Goal: Task Accomplishment & Management: Use online tool/utility

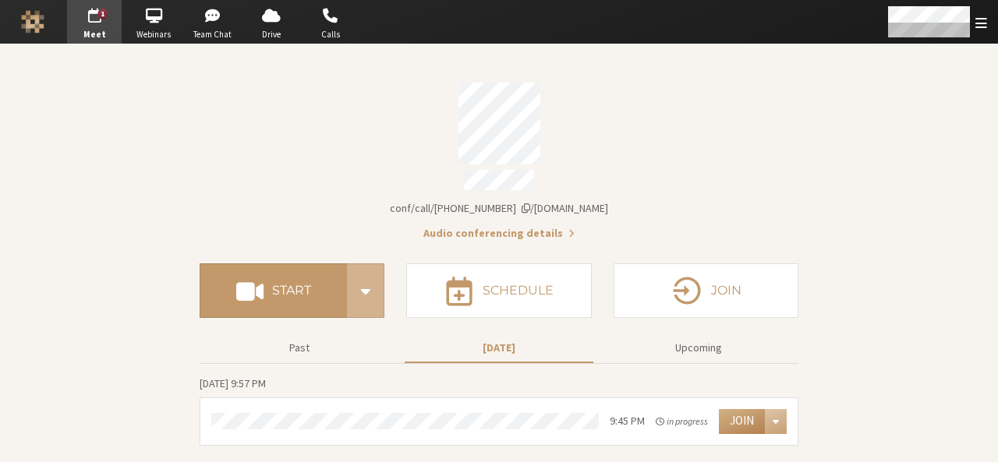
click at [842, 351] on section "Meeting link [DOMAIN_NAME]/conf/call/9168685 Audio conferencing details Start S…" at bounding box center [499, 253] width 998 height 418
click at [745, 420] on button "Join" at bounding box center [742, 421] width 46 height 25
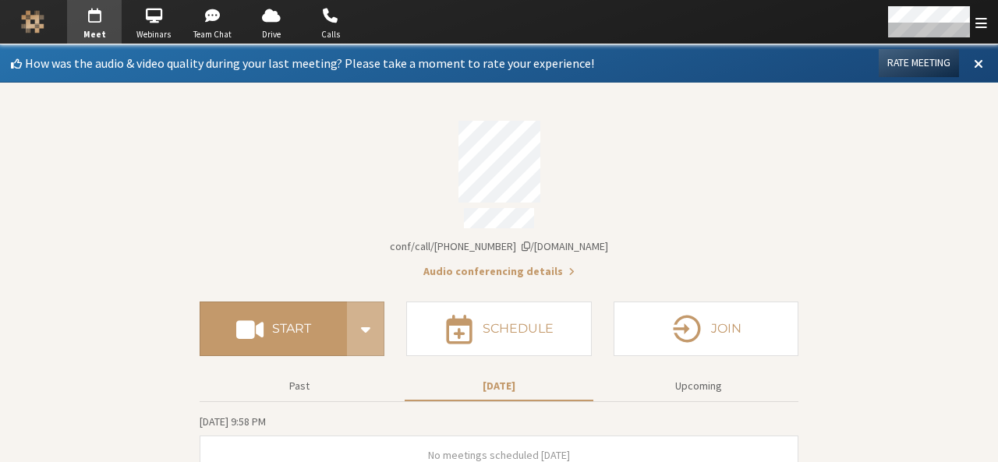
click at [722, 227] on section "Meeting link [DOMAIN_NAME]/conf/call/9168685 Audio conferencing details" at bounding box center [499, 195] width 599 height 170
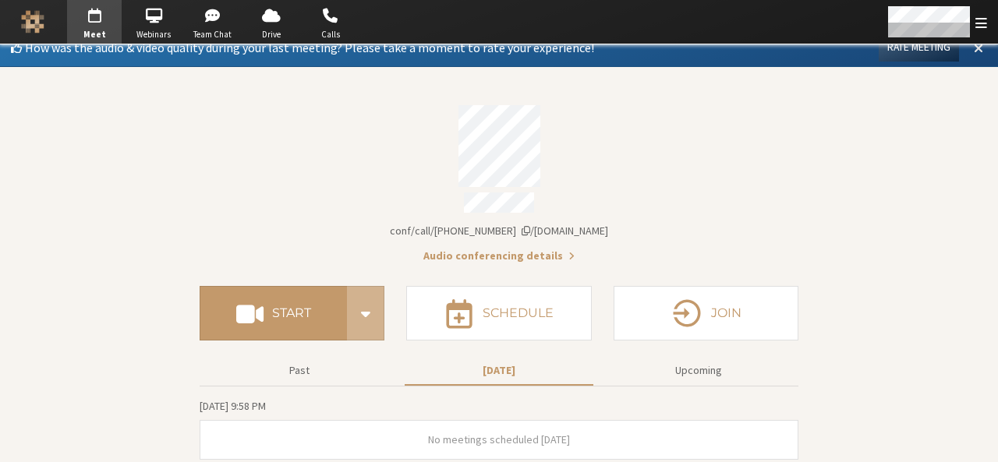
click at [973, 51] on button at bounding box center [978, 47] width 28 height 27
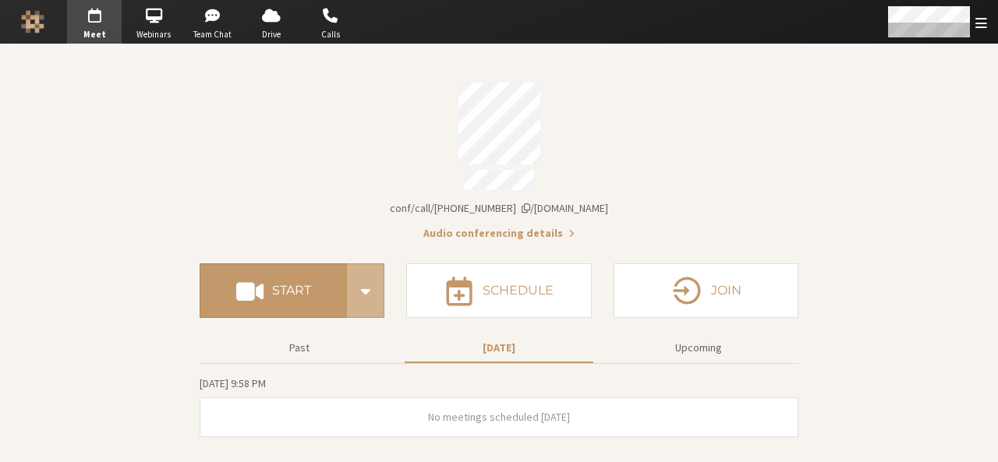
scroll to position [0, 0]
click at [696, 337] on button "Upcoming" at bounding box center [698, 347] width 189 height 27
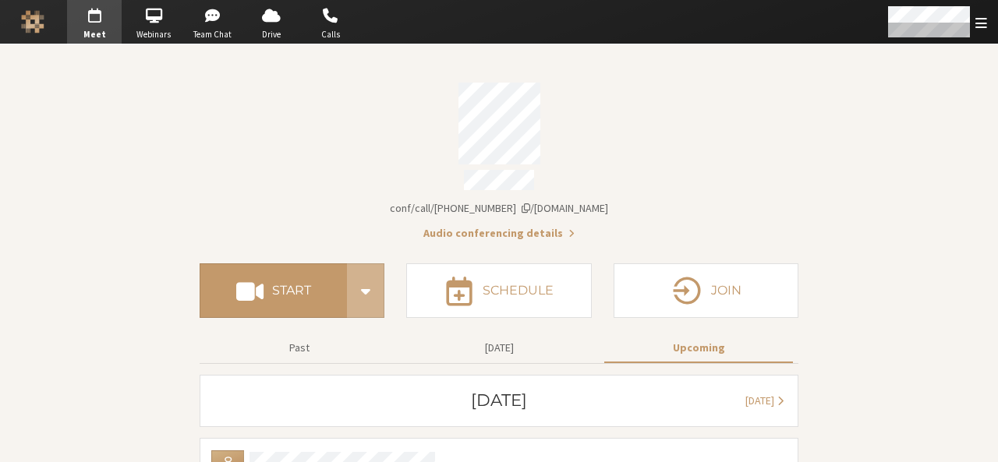
scroll to position [70, 0]
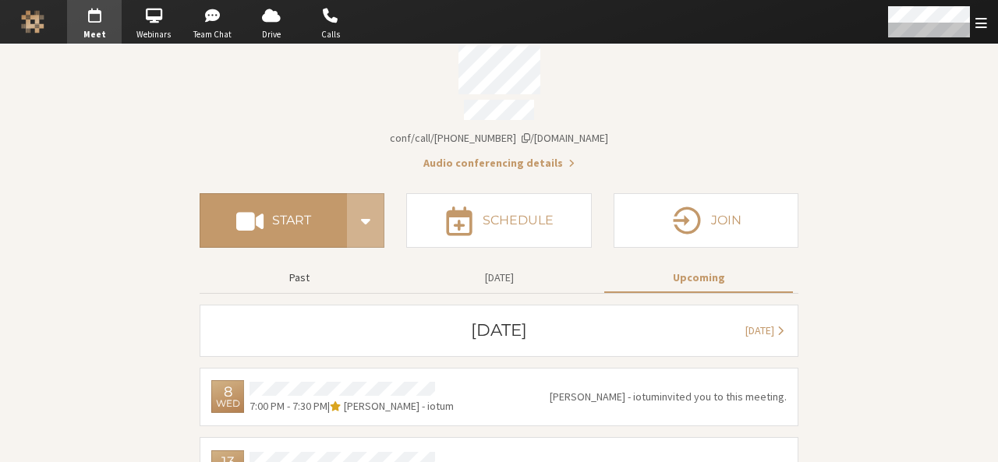
click at [293, 280] on button "Past" at bounding box center [299, 277] width 189 height 27
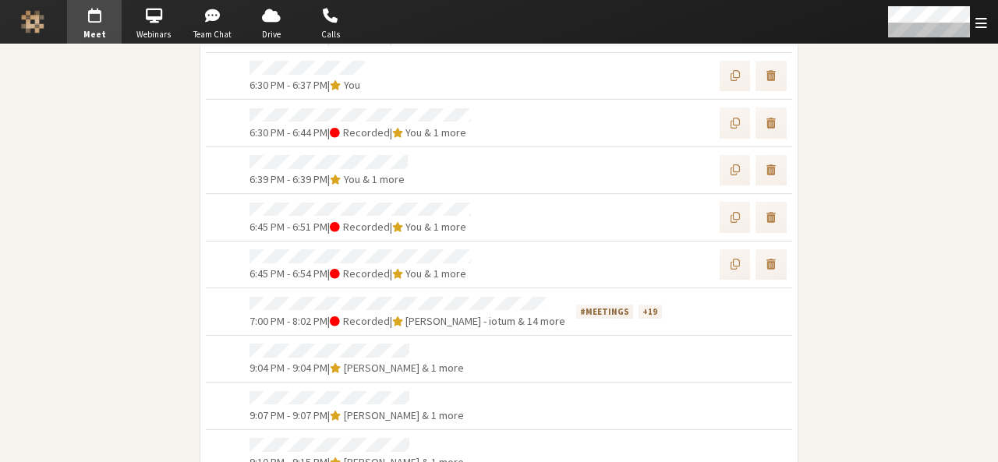
scroll to position [563, 0]
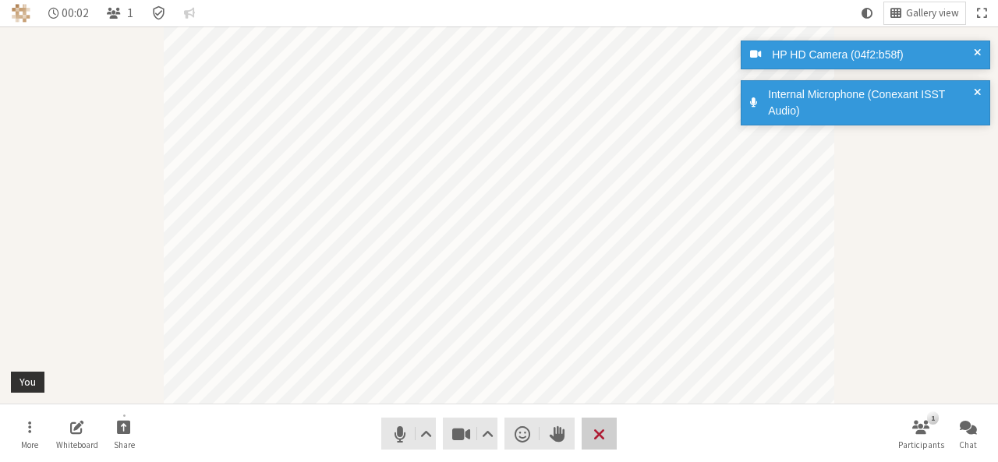
click at [609, 439] on button "Leave" at bounding box center [598, 434] width 35 height 32
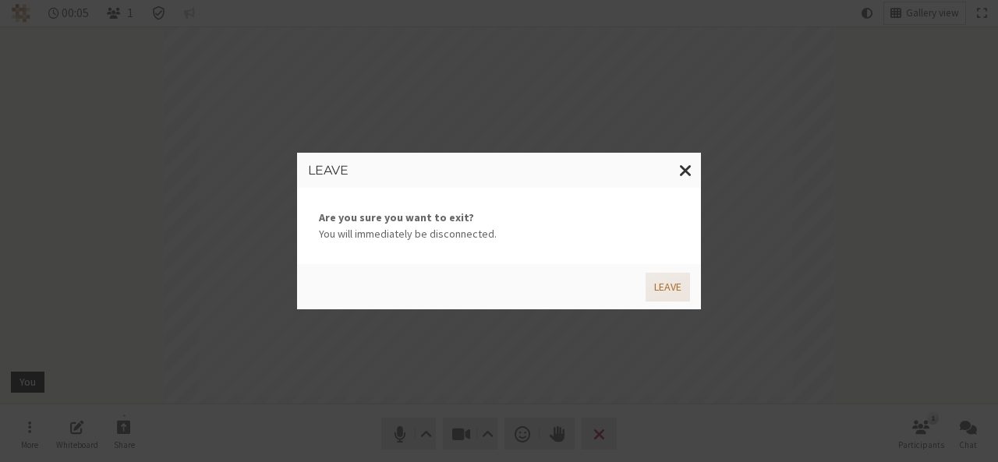
click at [664, 285] on button "Leave" at bounding box center [667, 287] width 44 height 29
